Goal: Navigation & Orientation: Find specific page/section

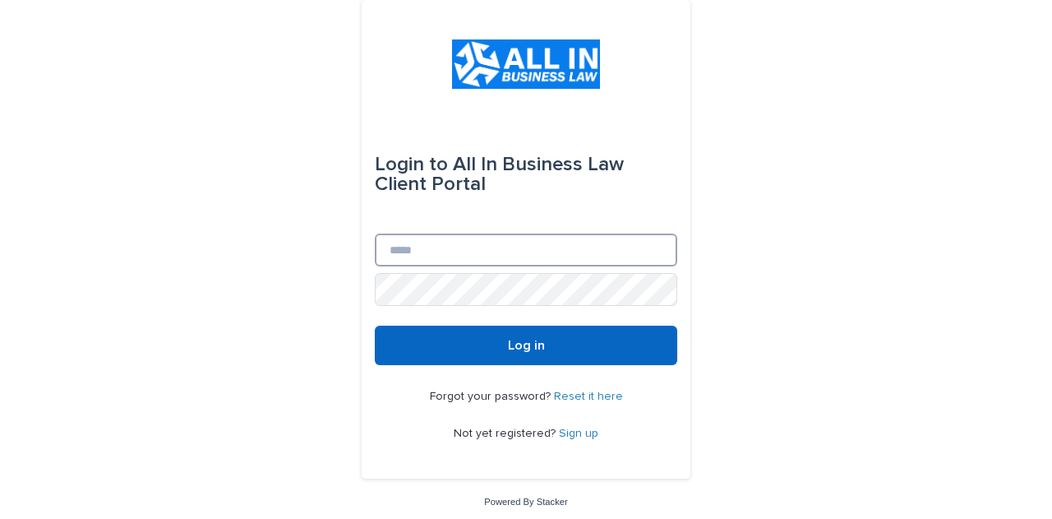
type input "**********"
click at [457, 330] on button "Log in" at bounding box center [526, 344] width 302 height 39
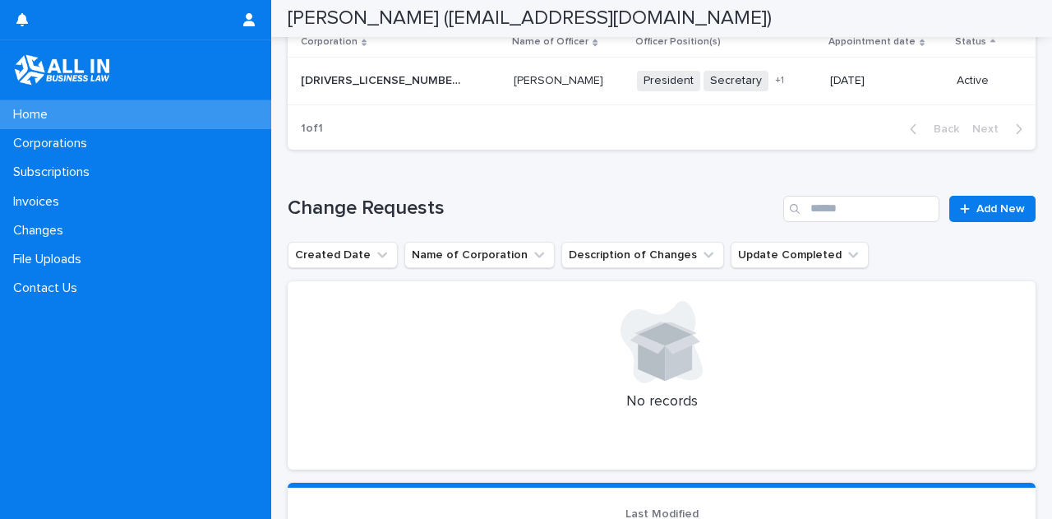
scroll to position [1488, 0]
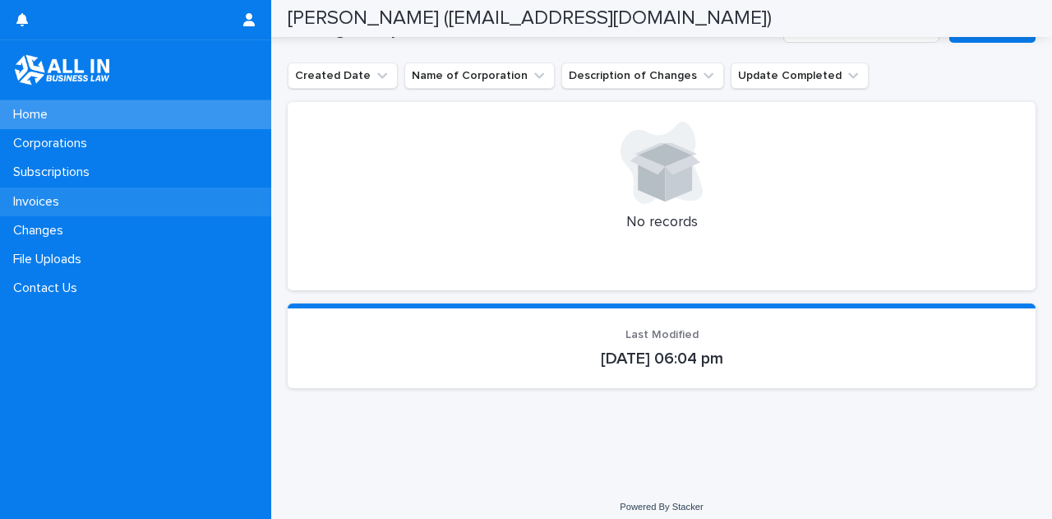
click at [48, 192] on div "Invoices" at bounding box center [135, 201] width 271 height 29
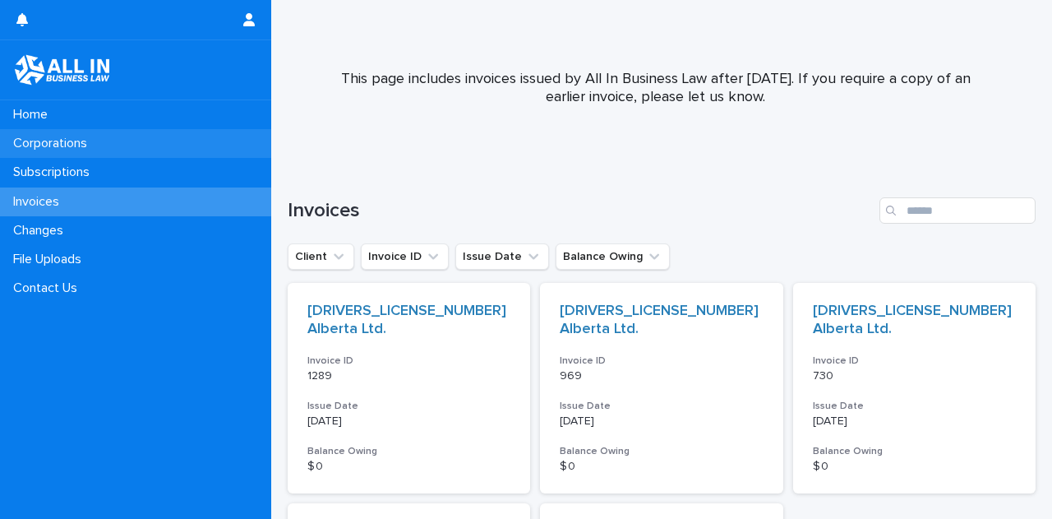
click at [100, 150] on p "Corporations" at bounding box center [54, 144] width 94 height 16
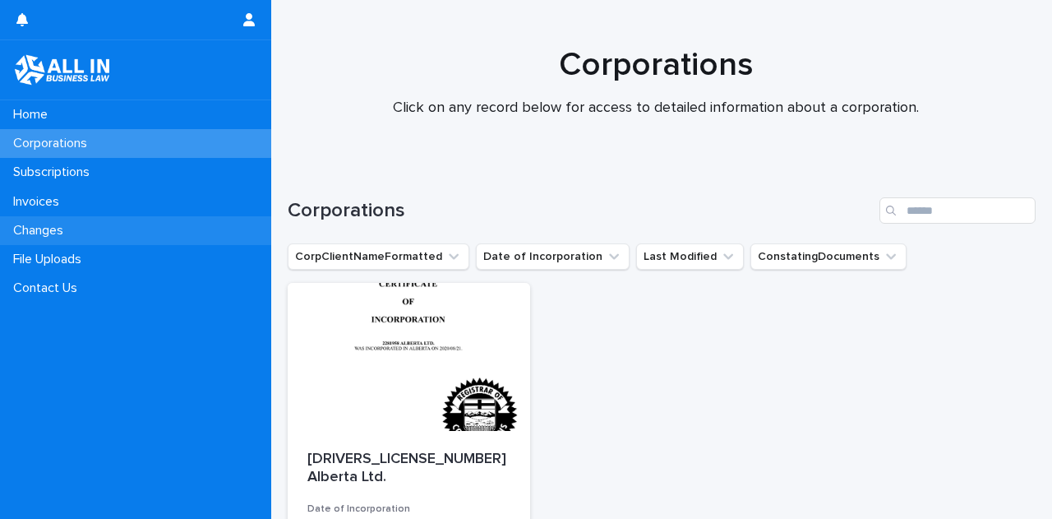
click at [41, 224] on p "Changes" at bounding box center [42, 231] width 70 height 16
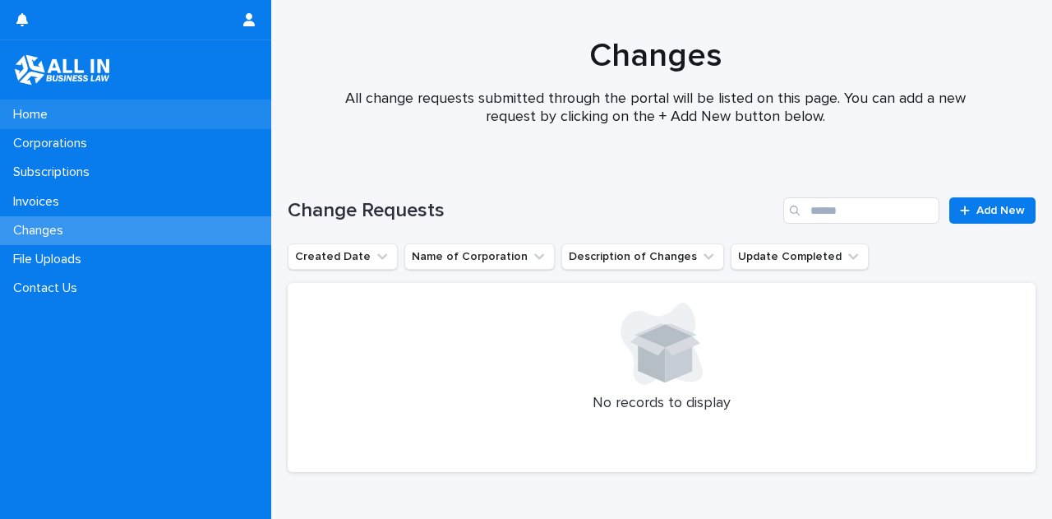
click at [53, 112] on p "Home" at bounding box center [34, 115] width 54 height 16
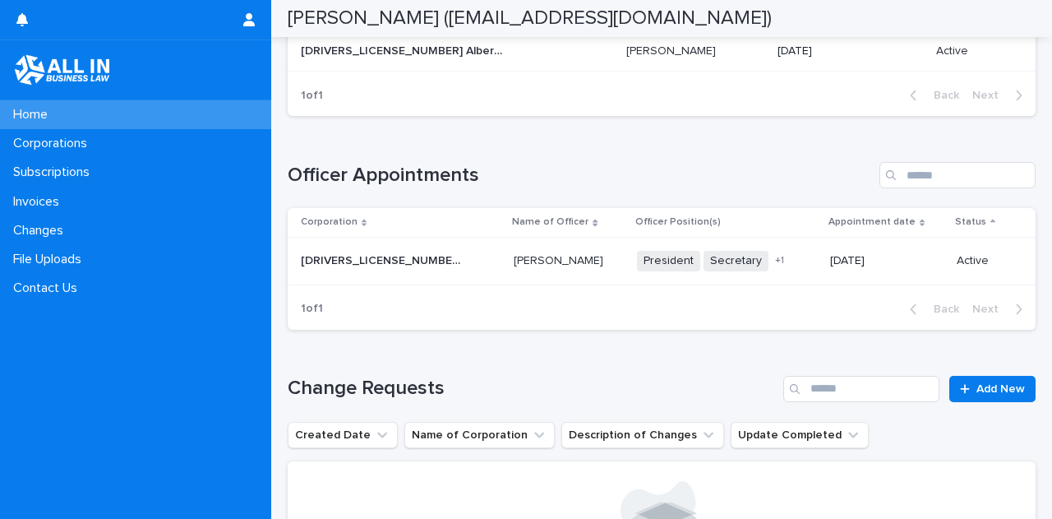
scroll to position [1158, 0]
